Goal: Information Seeking & Learning: Learn about a topic

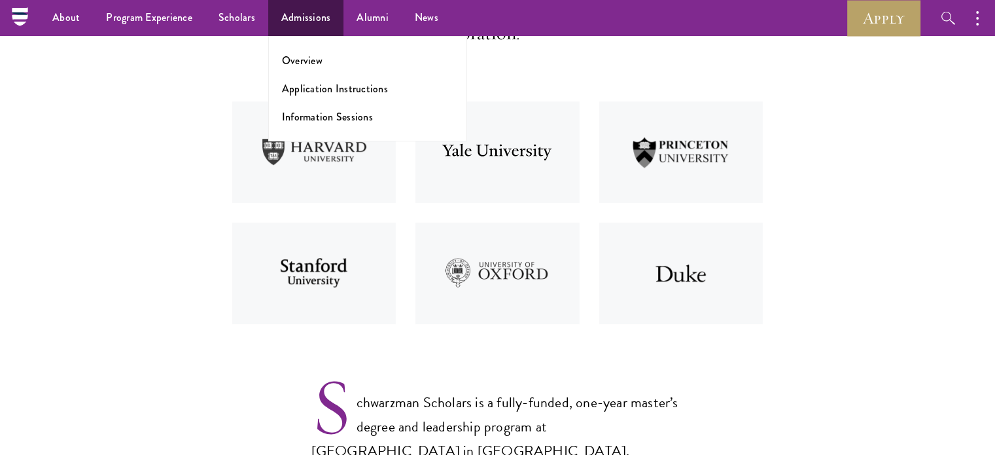
scroll to position [458, 0]
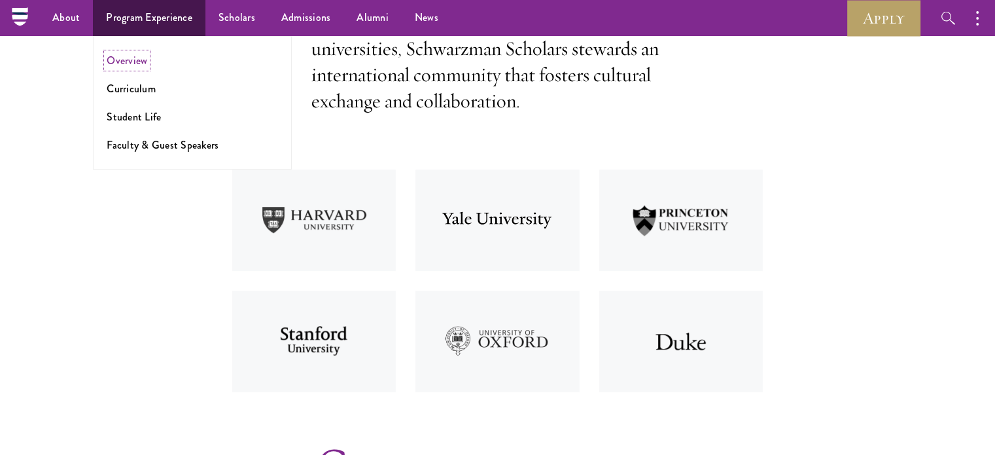
click at [120, 62] on link "Overview" at bounding box center [127, 60] width 41 height 15
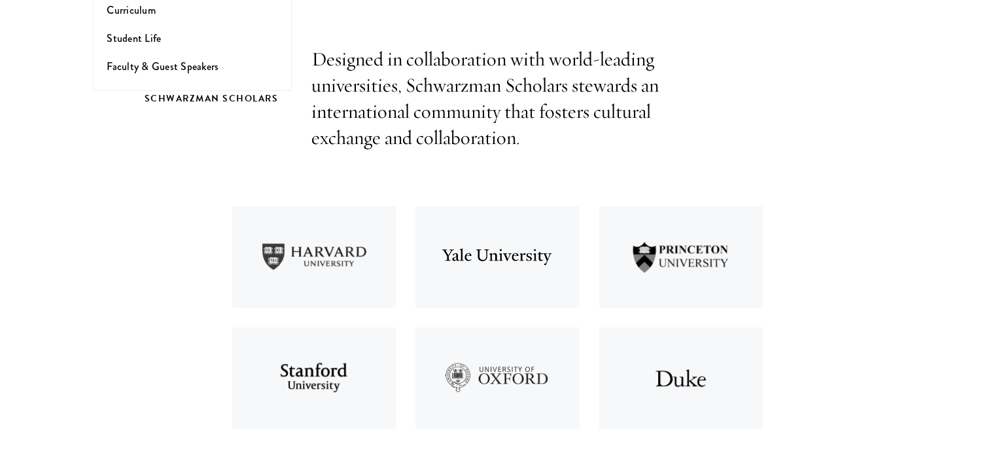
scroll to position [423, 0]
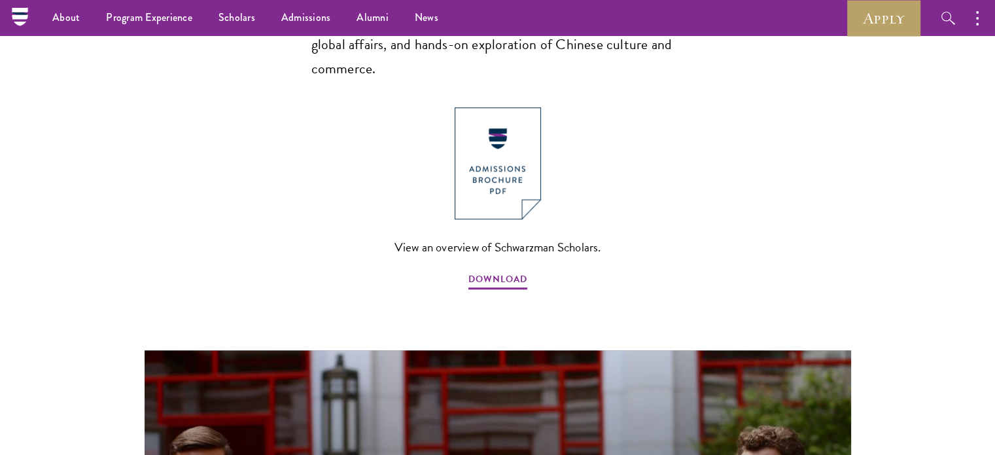
scroll to position [1005, 0]
click at [495, 116] on img at bounding box center [498, 163] width 86 height 112
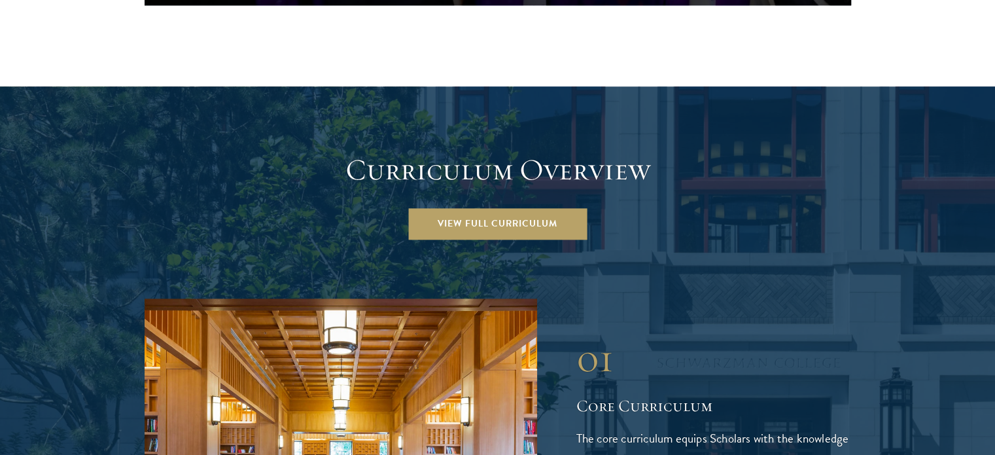
scroll to position [1748, 0]
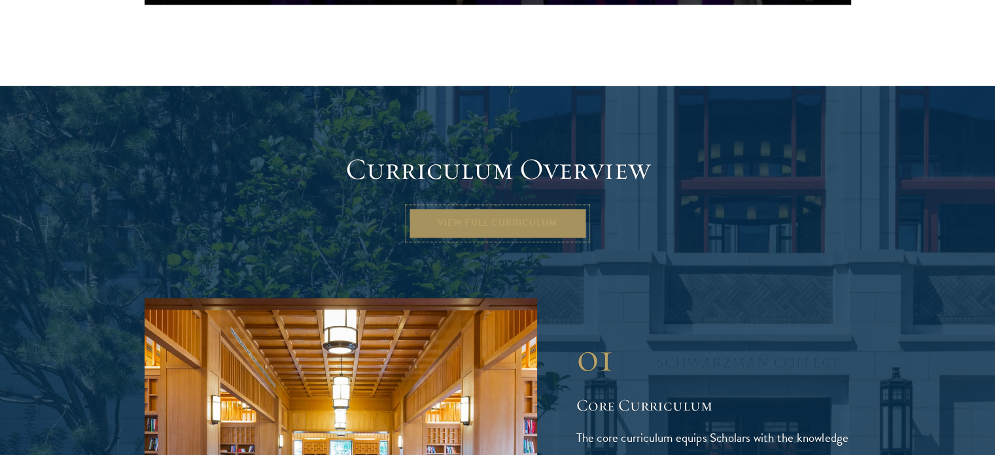
click at [493, 207] on link "View Full Curriculum" at bounding box center [497, 222] width 179 height 31
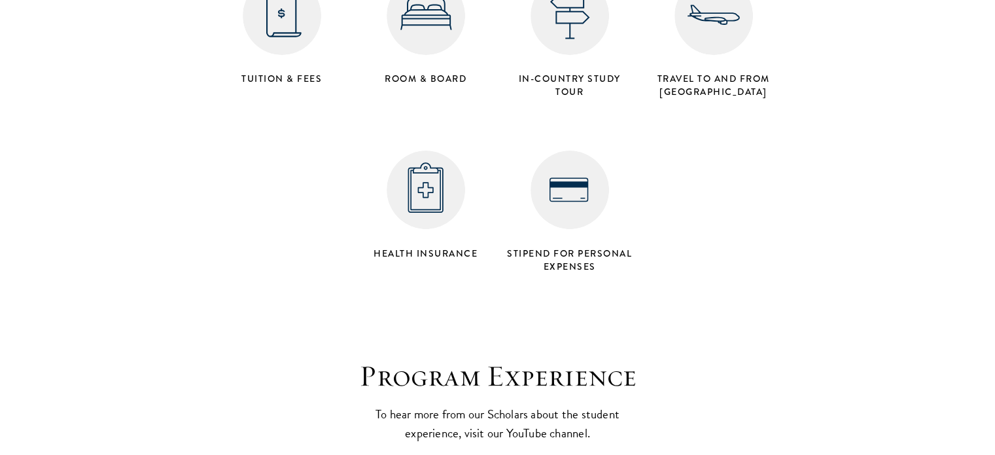
scroll to position [5563, 0]
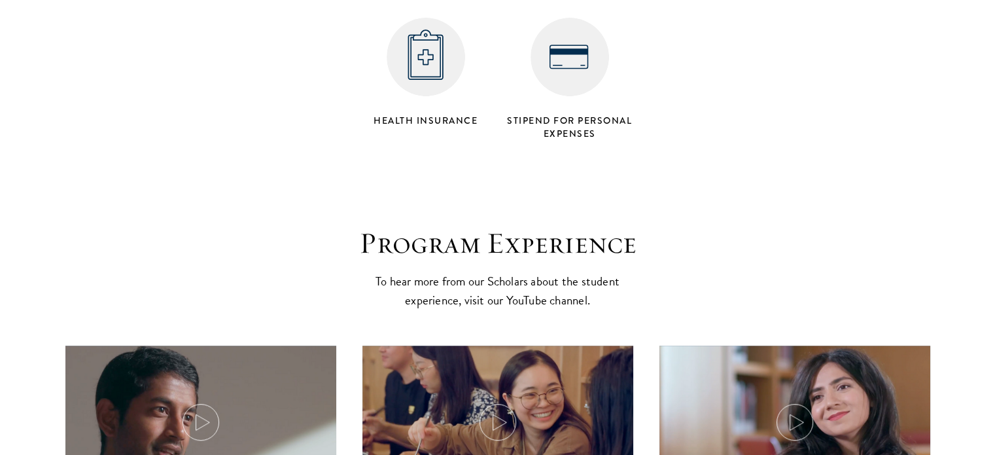
click at [603, 225] on h3 "Program Experience" at bounding box center [498, 243] width 406 height 37
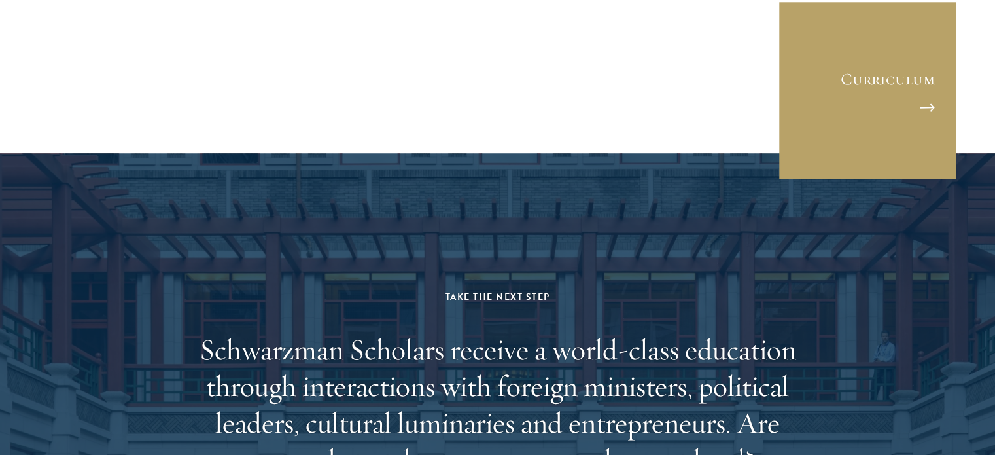
scroll to position [6421, 0]
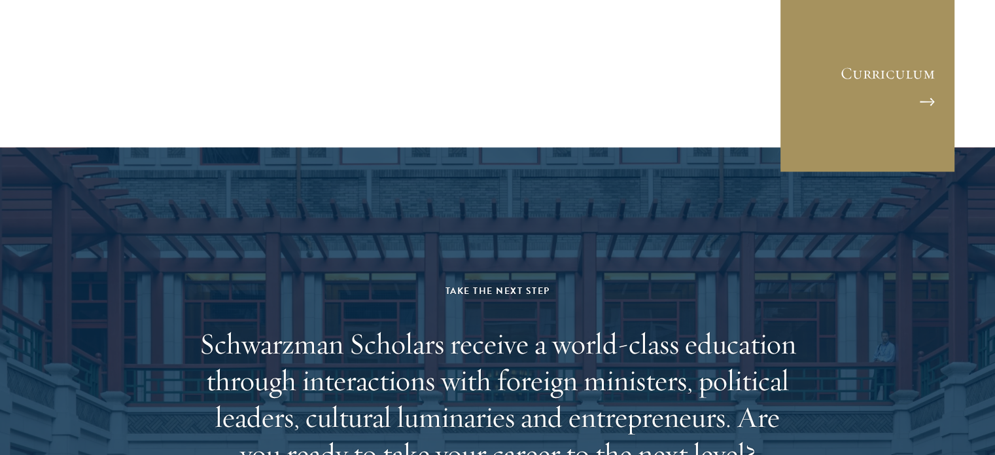
click at [887, 12] on link "Curriculum" at bounding box center [867, 84] width 177 height 177
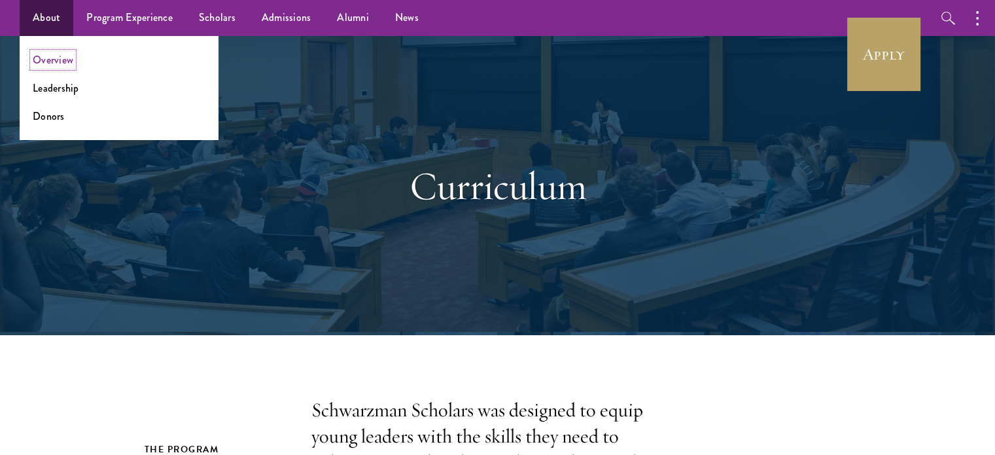
click at [46, 61] on link "Overview" at bounding box center [53, 59] width 41 height 15
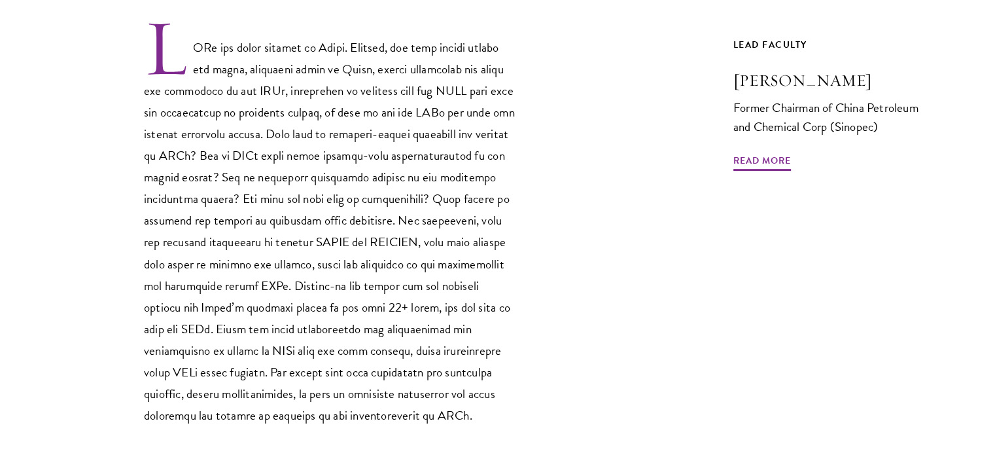
scroll to position [439, 0]
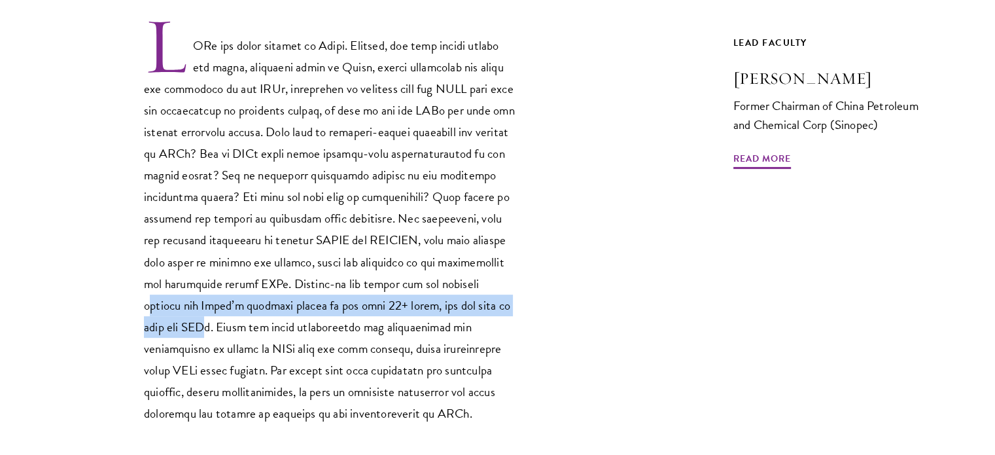
drag, startPoint x: 295, startPoint y: 300, endPoint x: 364, endPoint y: 321, distance: 71.8
click at [364, 321] on p at bounding box center [330, 220] width 373 height 408
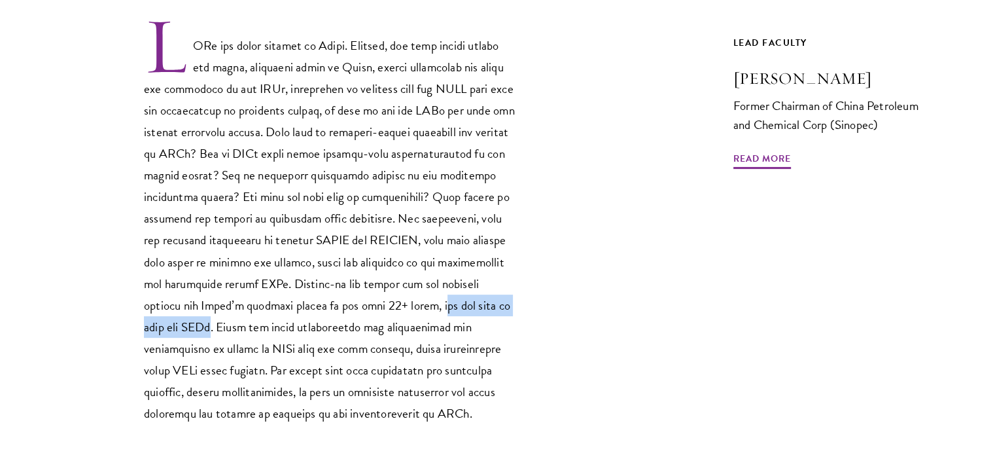
drag, startPoint x: 225, startPoint y: 324, endPoint x: 369, endPoint y: 323, distance: 143.9
click at [369, 323] on p at bounding box center [330, 220] width 373 height 408
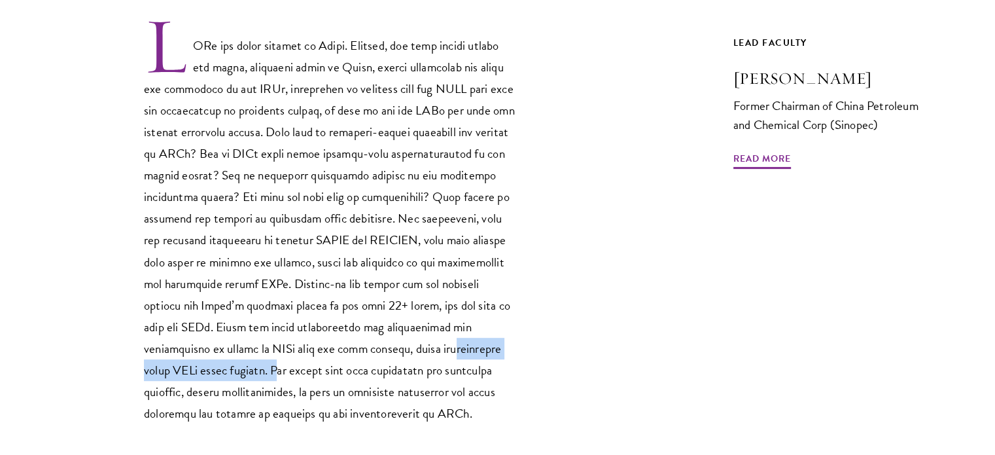
drag, startPoint x: 193, startPoint y: 360, endPoint x: 379, endPoint y: 372, distance: 186.8
click at [379, 372] on p at bounding box center [330, 220] width 373 height 408
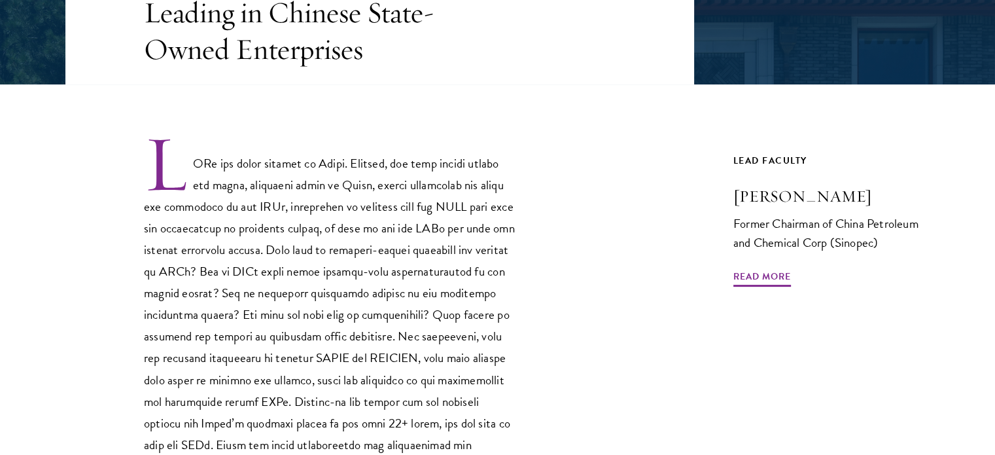
scroll to position [323, 0]
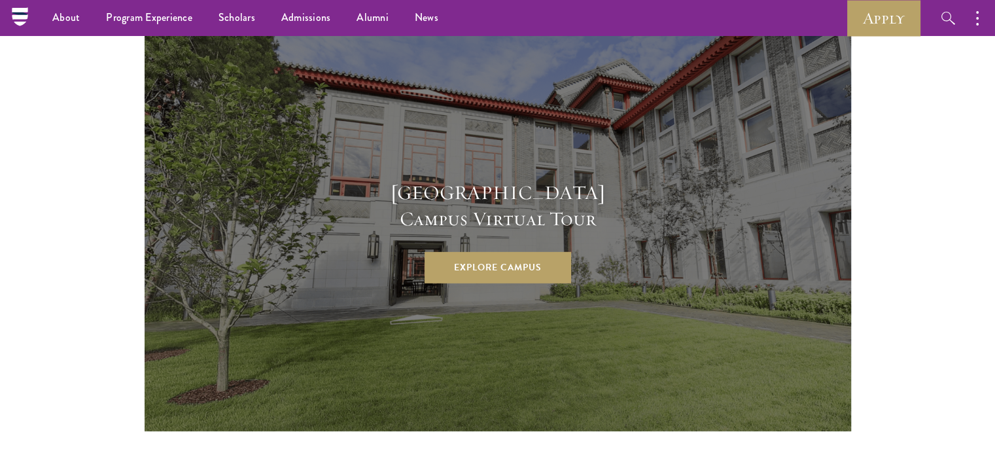
scroll to position [3477, 0]
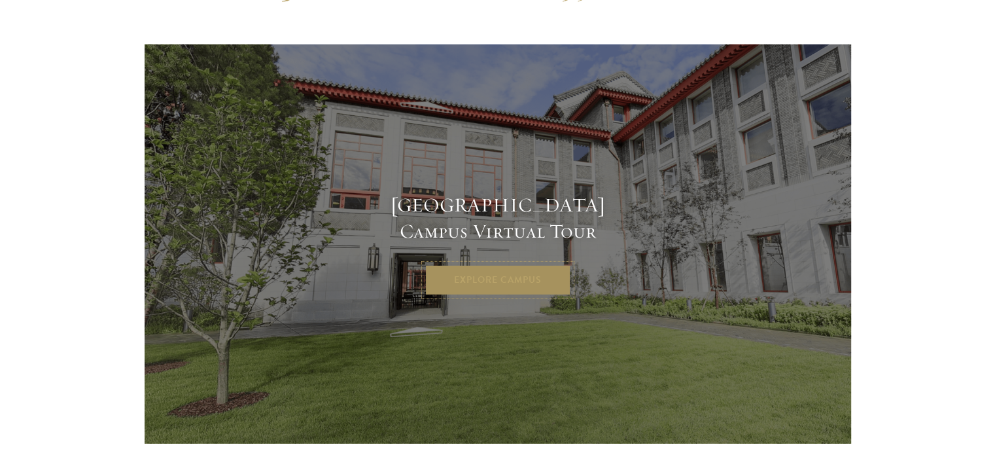
click at [519, 264] on link "Explore Campus" at bounding box center [498, 279] width 147 height 31
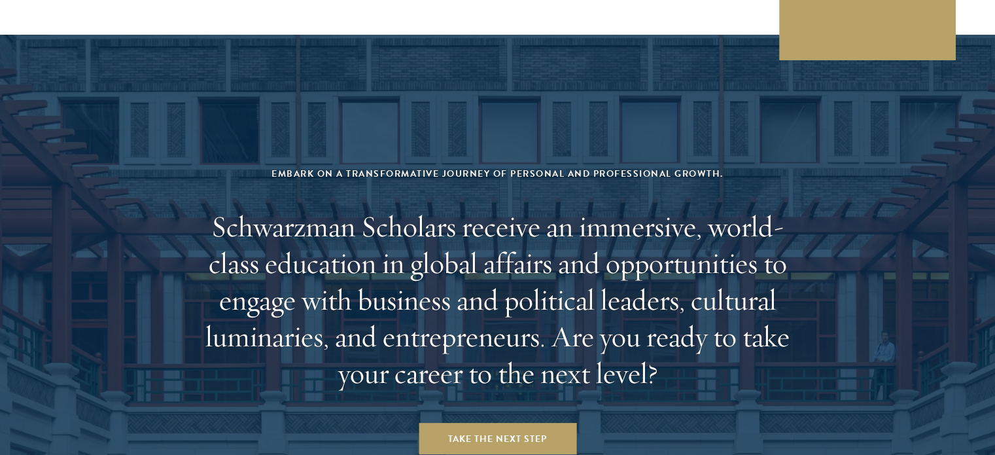
scroll to position [5514, 0]
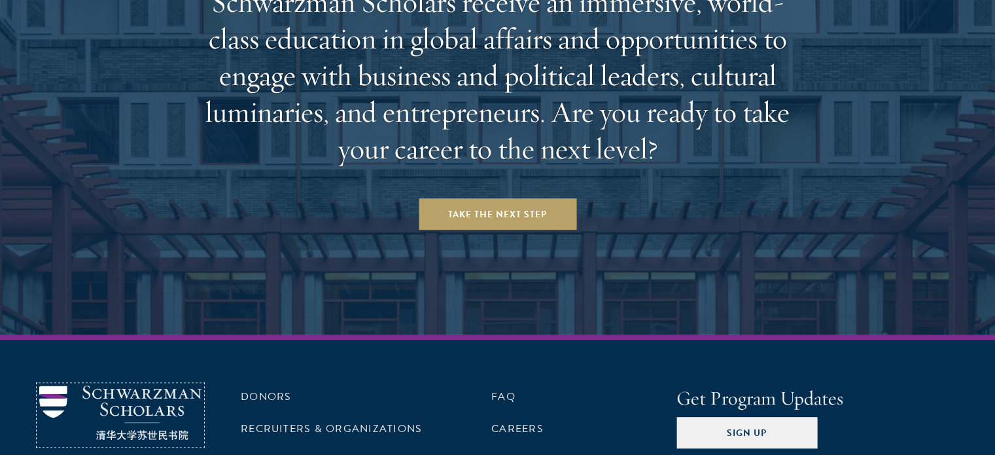
click at [162, 385] on img at bounding box center [120, 412] width 162 height 54
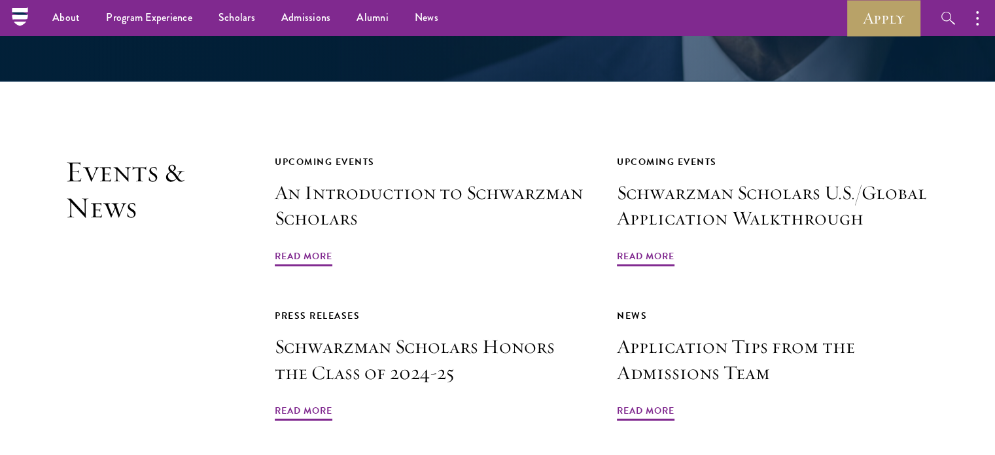
scroll to position [2933, 0]
